Goal: Use online tool/utility: Use online tool/utility

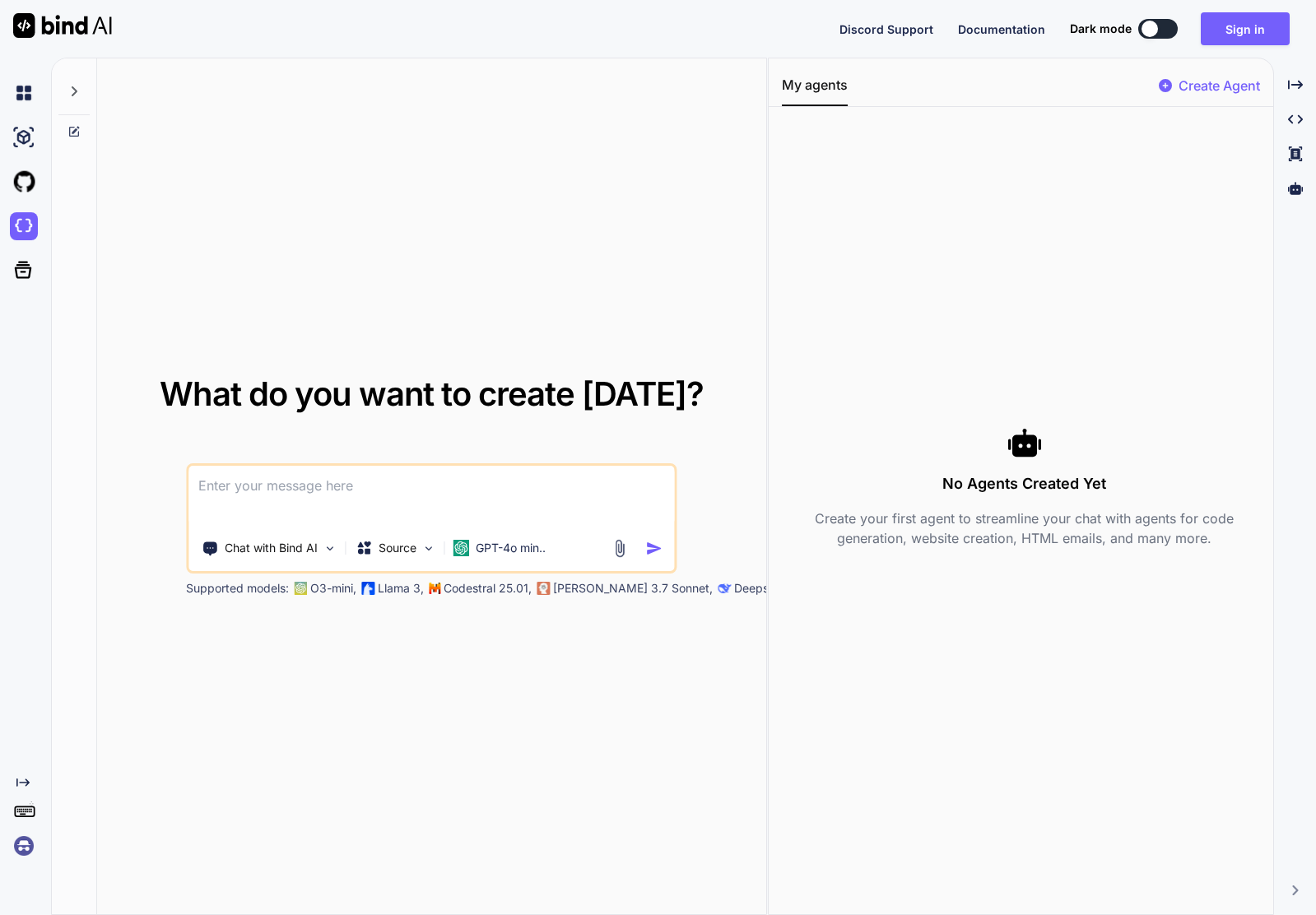
click at [1212, 85] on p "Create Agent" at bounding box center [1219, 85] width 82 height 19
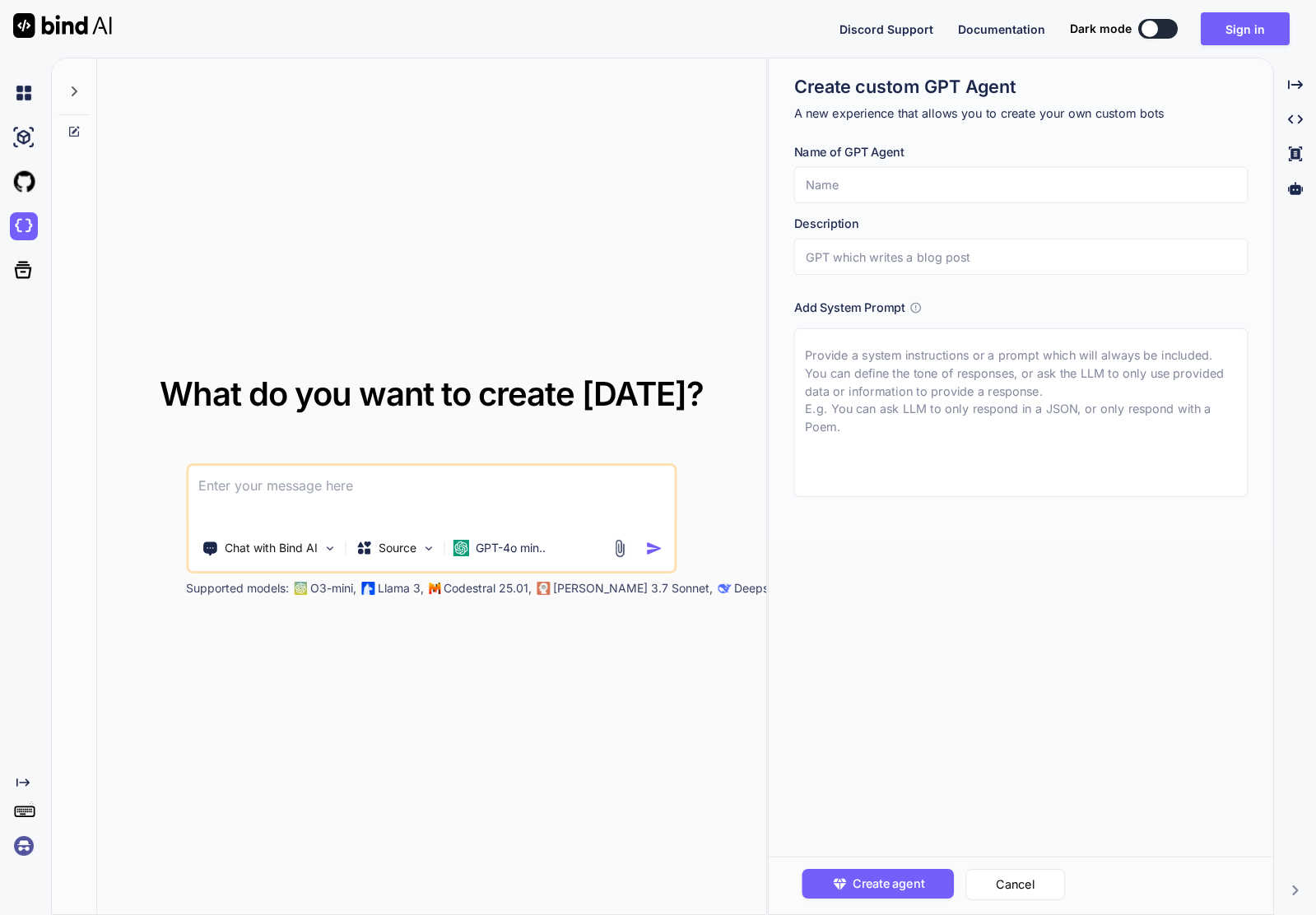
click at [665, 98] on div "What do you want to create [DATE]? Chat with Bind AI Source GPT-4o min.. Suppor…" at bounding box center [432, 487] width 669 height 858
click at [1288, 84] on icon at bounding box center [1295, 84] width 15 height 9
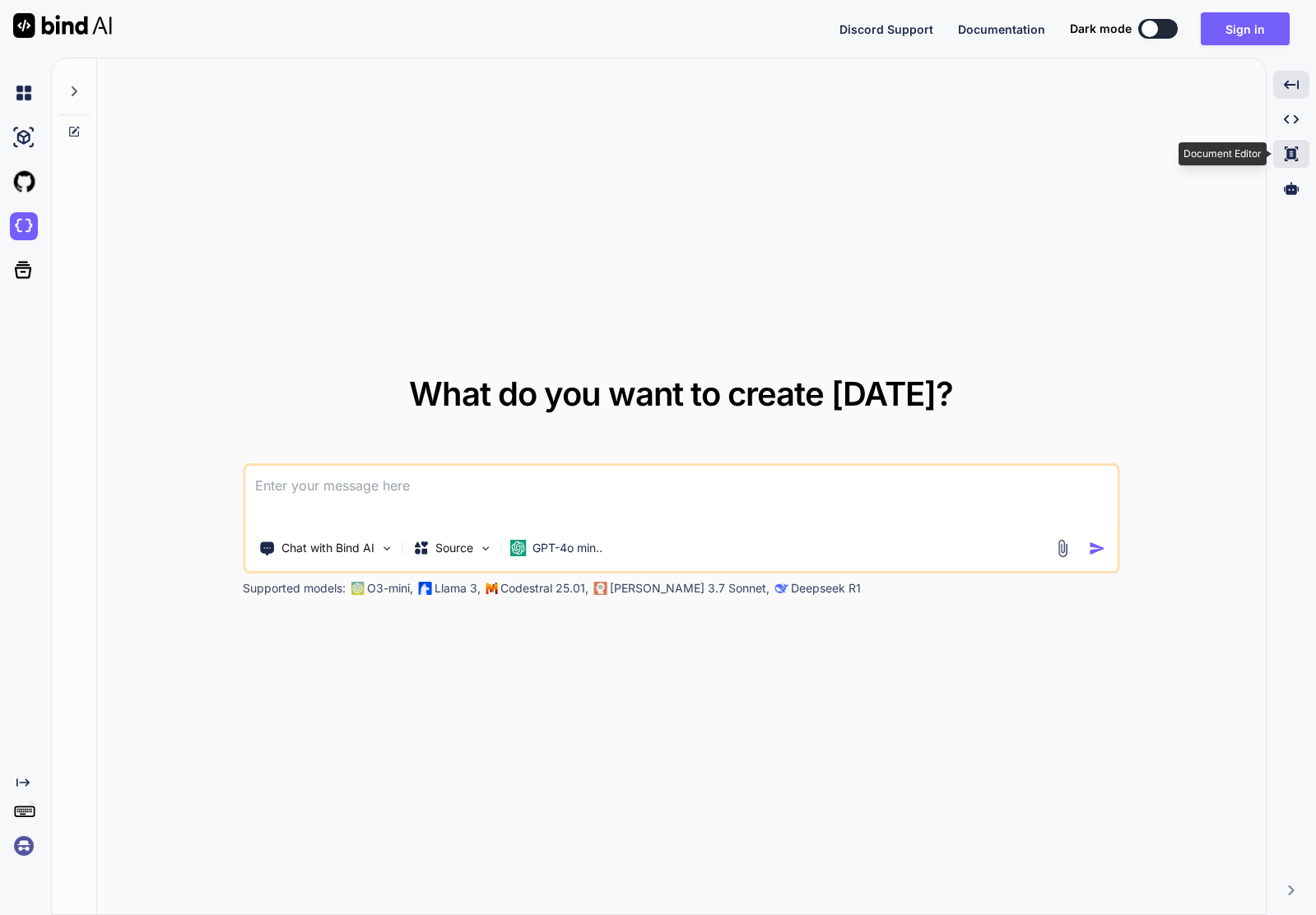
click at [1294, 155] on icon at bounding box center [1291, 154] width 13 height 15
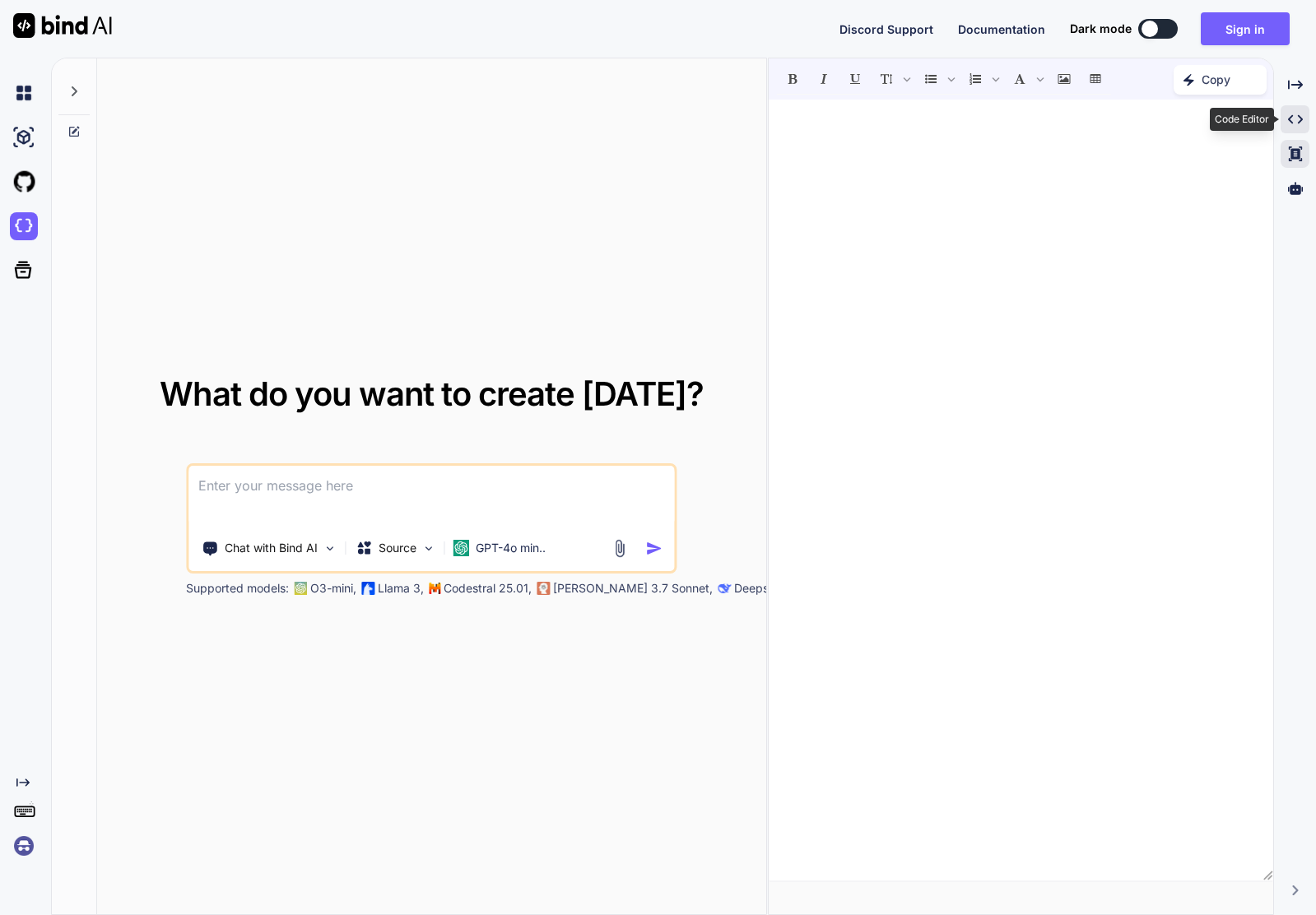
click at [1293, 123] on icon "Created with Pixso." at bounding box center [1295, 119] width 15 height 15
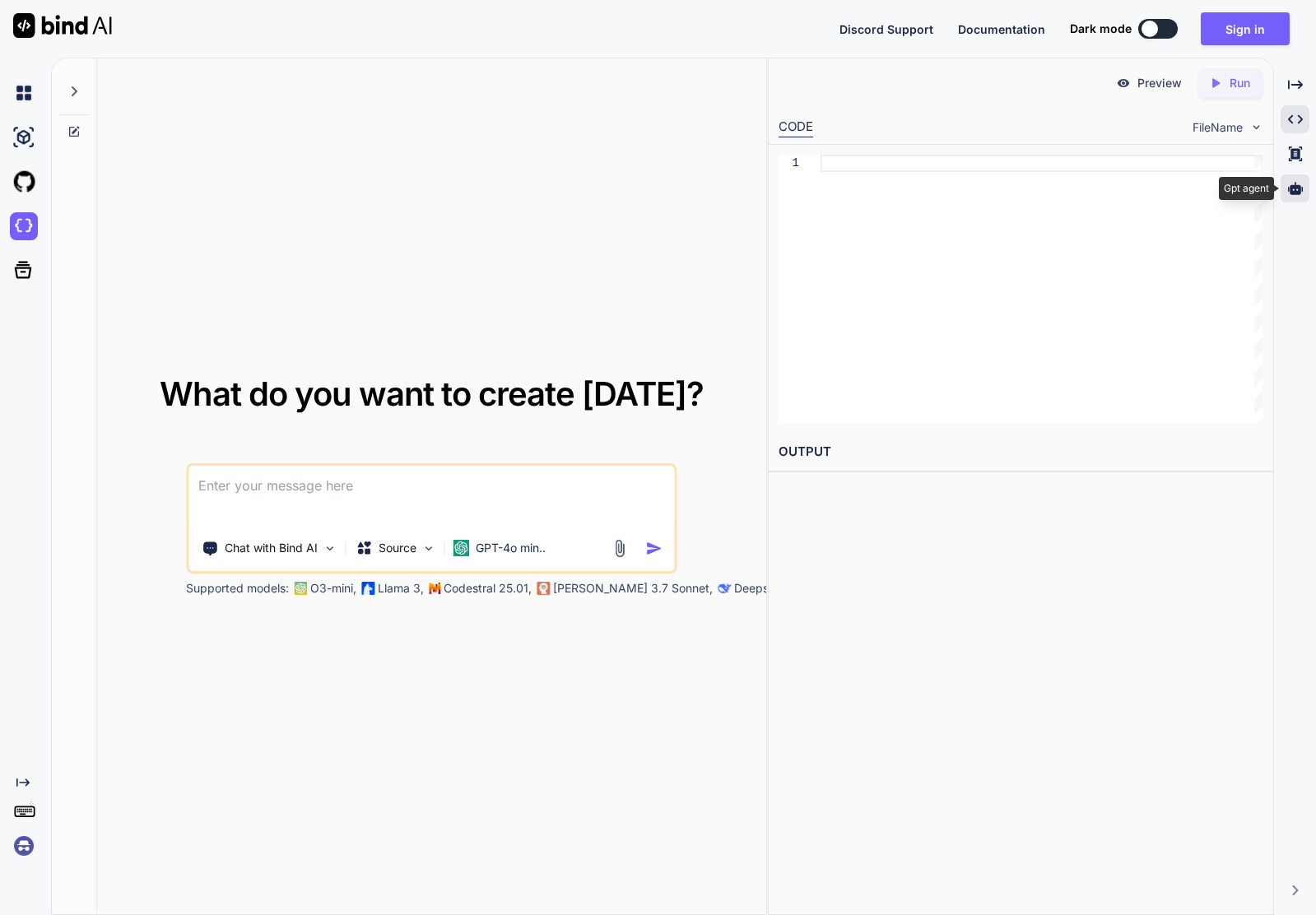
click at [1291, 189] on icon at bounding box center [1295, 188] width 15 height 12
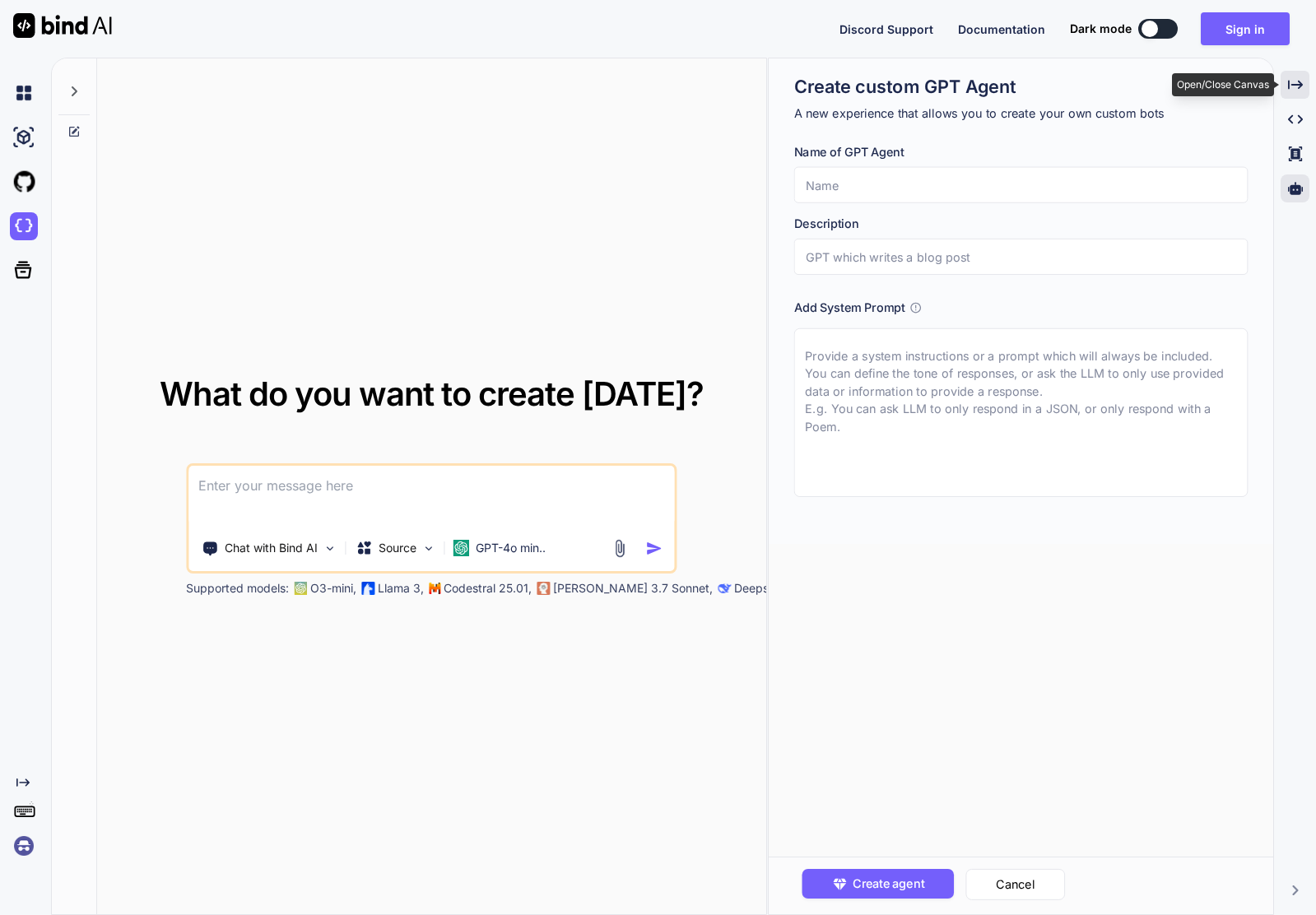
click at [1291, 90] on icon "Created with Pixso." at bounding box center [1295, 84] width 15 height 15
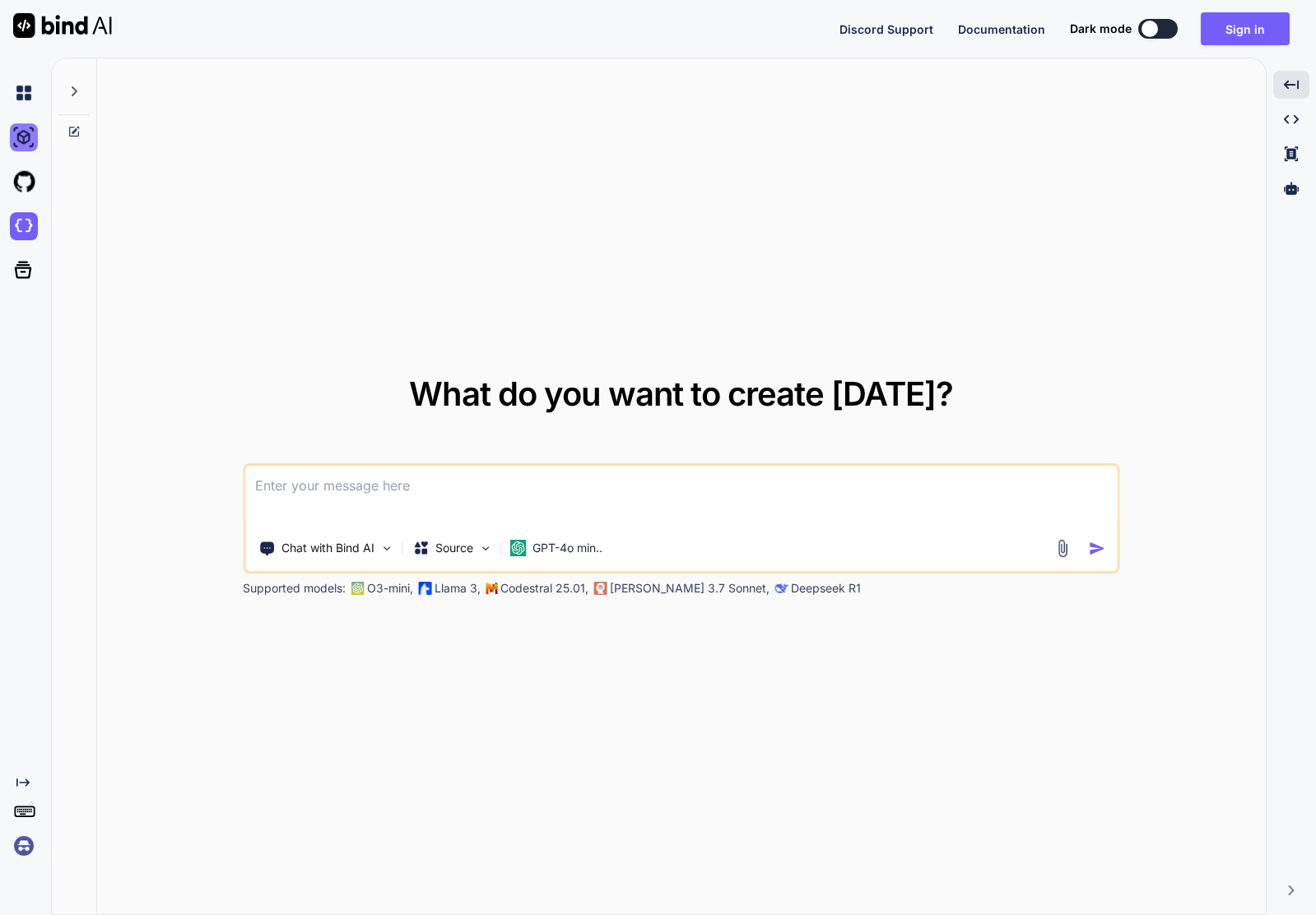
click at [23, 141] on img at bounding box center [24, 138] width 28 height 28
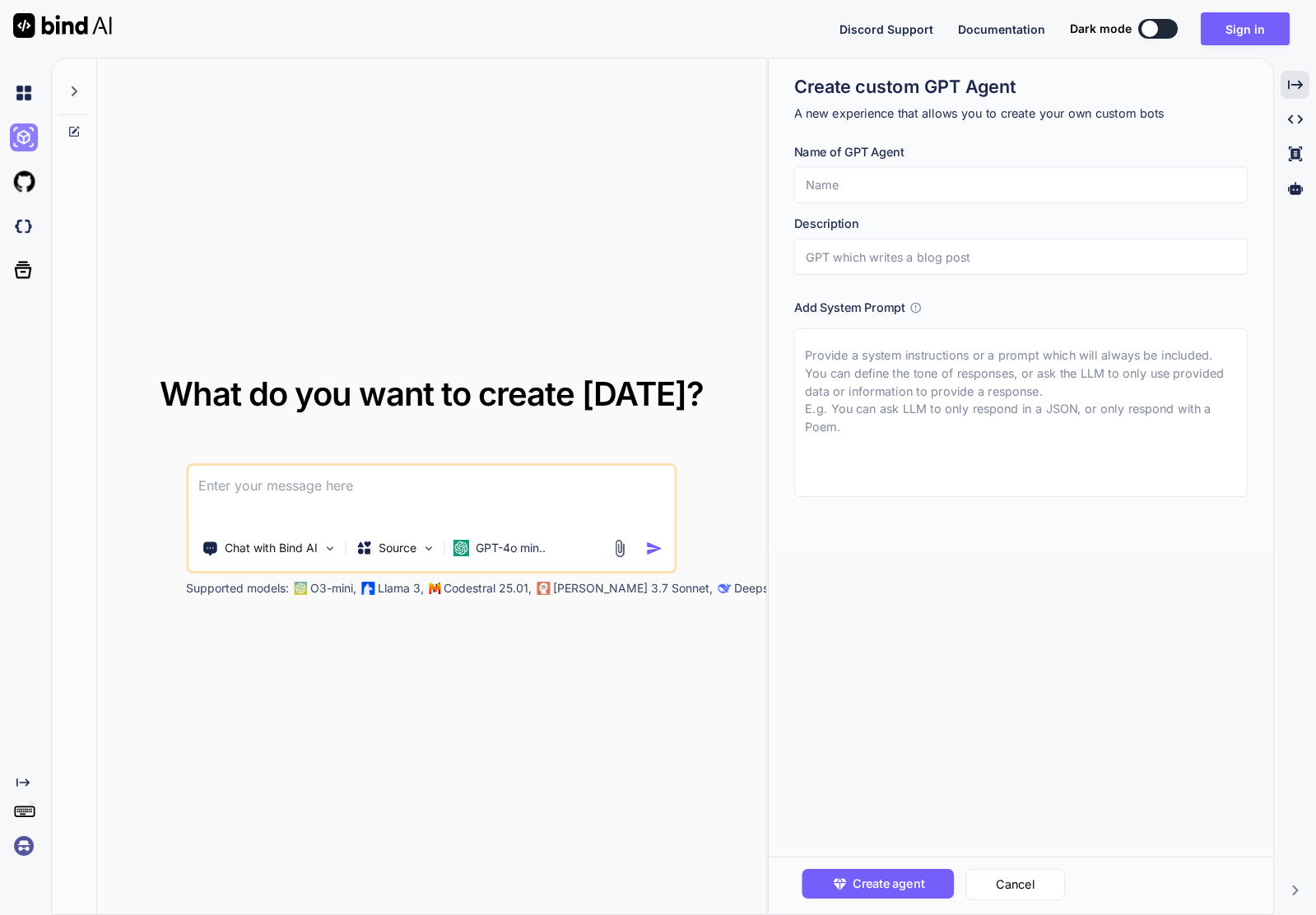
click at [23, 141] on img at bounding box center [24, 138] width 28 height 28
click at [593, 115] on div "What do you want to create [DATE]? Chat with Bind AI Source GPT-4o min.. Suppor…" at bounding box center [432, 487] width 669 height 858
click at [1304, 82] on div "Created with Pixso." at bounding box center [1294, 85] width 29 height 28
